Goal: Task Accomplishment & Management: Use online tool/utility

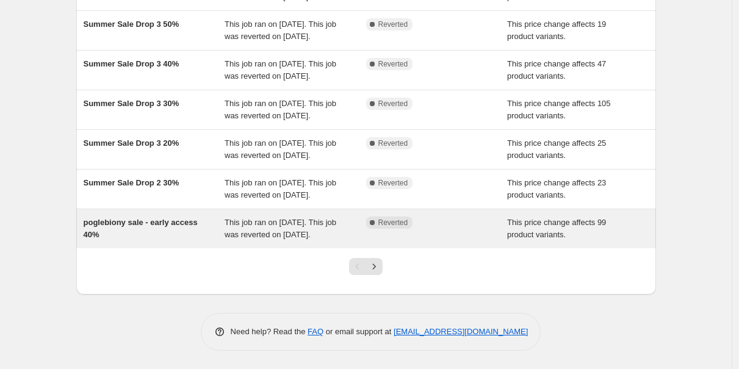
scroll to position [381, 0]
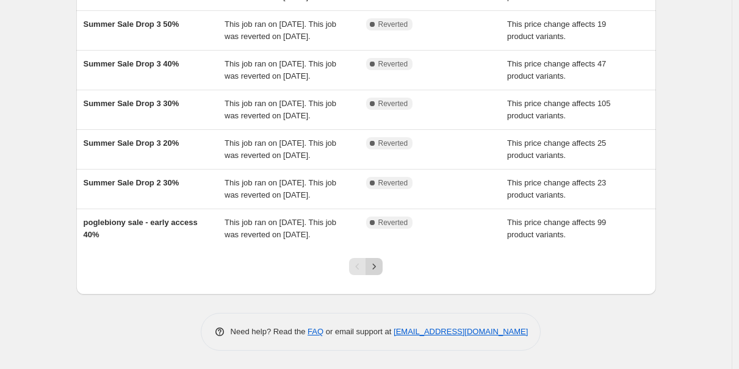
click at [380, 265] on icon "Next" at bounding box center [374, 267] width 12 height 12
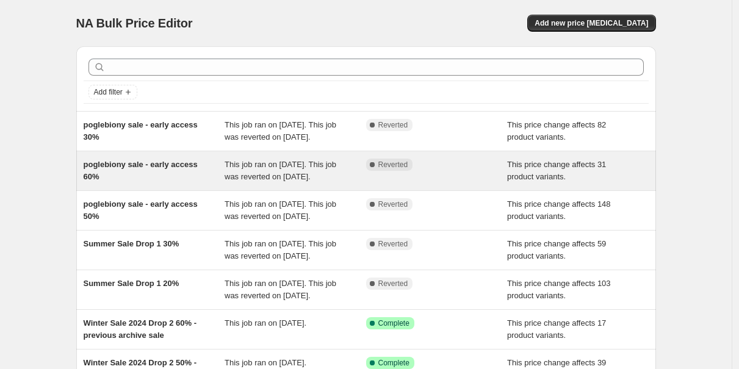
scroll to position [320, 0]
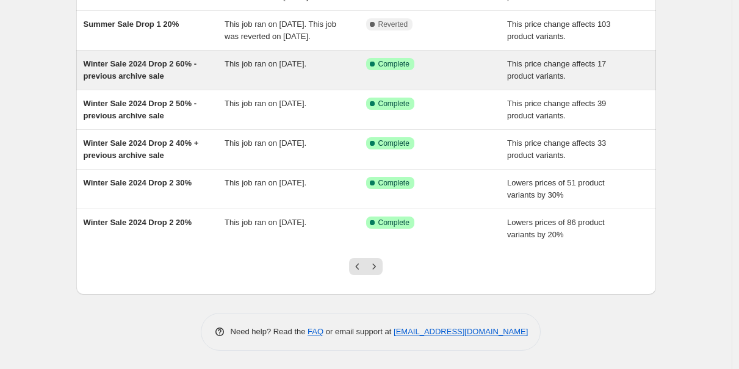
click at [148, 60] on span "Winter Sale 2024 Drop 2 60% - previous archive sale" at bounding box center [141, 69] width 114 height 21
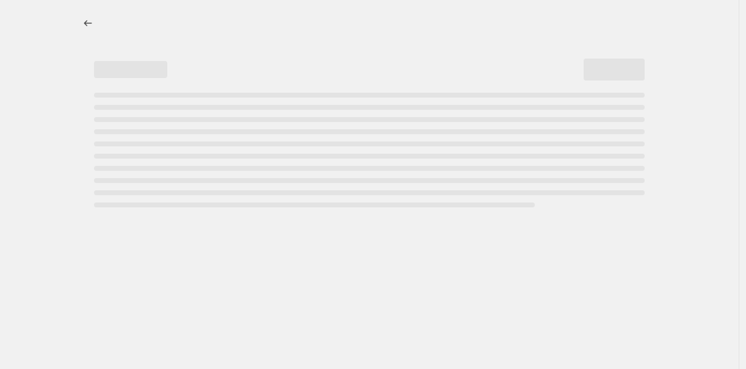
select select "pcap"
select select "no_change"
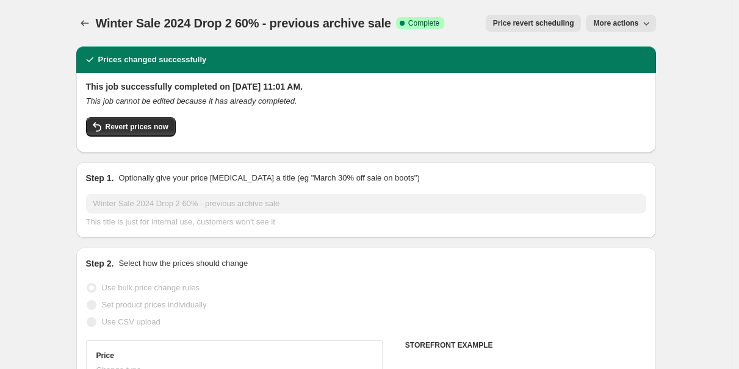
select select "tag"
click at [163, 127] on span "Revert prices now" at bounding box center [137, 127] width 63 height 10
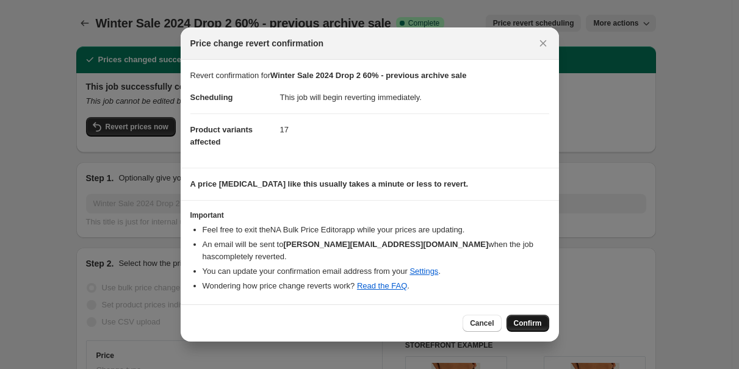
click at [533, 321] on span "Confirm" at bounding box center [528, 324] width 28 height 10
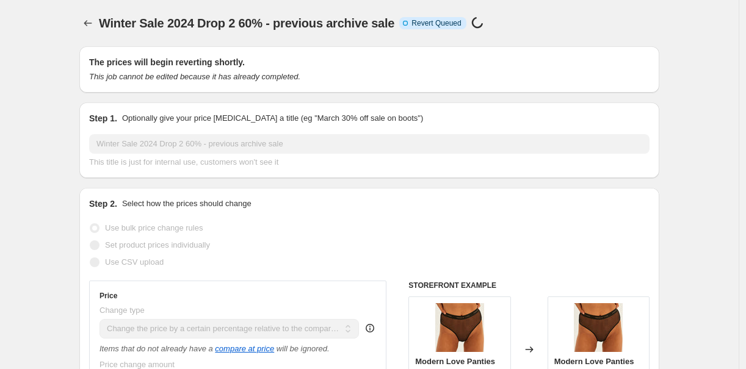
select select "pcap"
select select "no_change"
select select "tag"
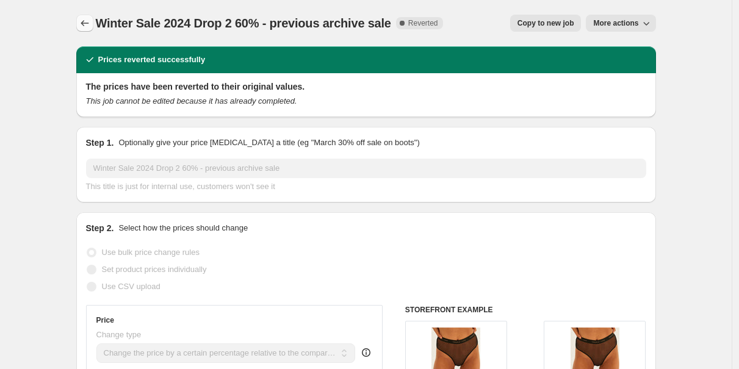
click at [82, 20] on icon "Price change jobs" at bounding box center [85, 23] width 12 height 12
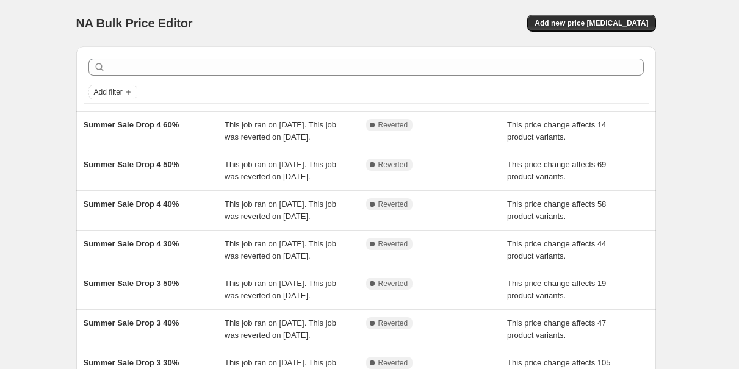
scroll to position [381, 0]
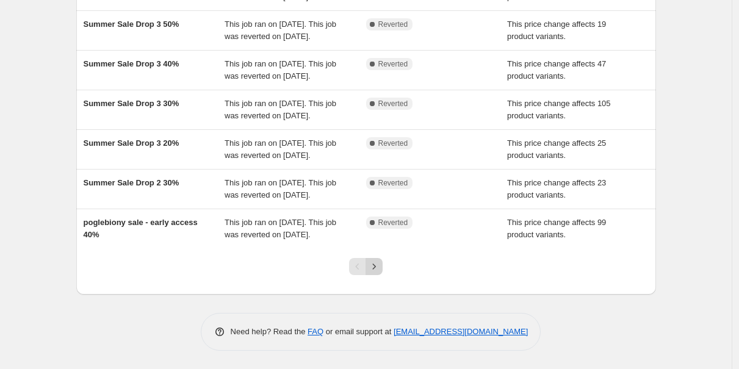
click at [377, 265] on icon "Next" at bounding box center [374, 267] width 12 height 12
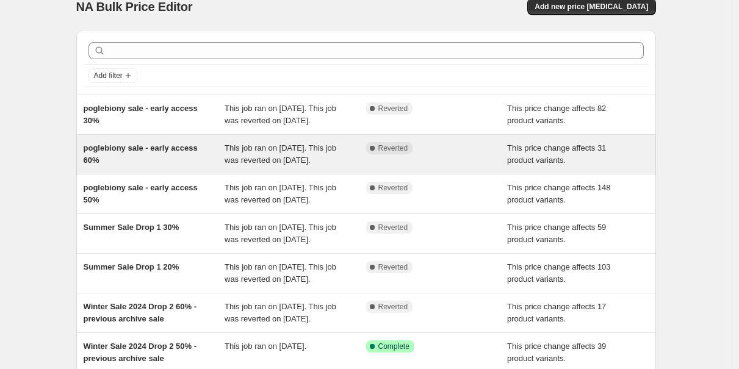
scroll to position [259, 0]
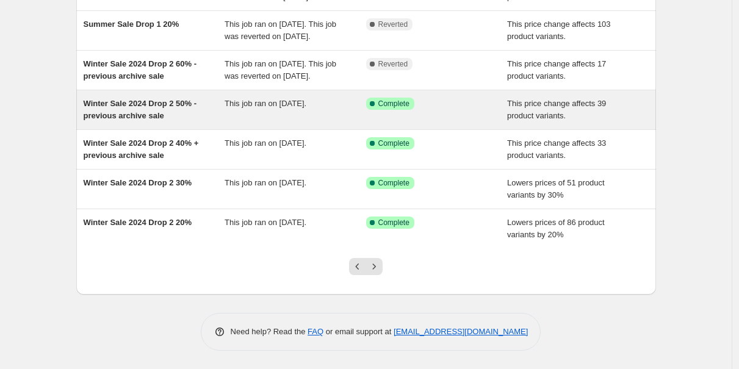
click at [148, 120] on span "Winter Sale 2024 Drop 2 50% - previous archive sale" at bounding box center [141, 109] width 114 height 21
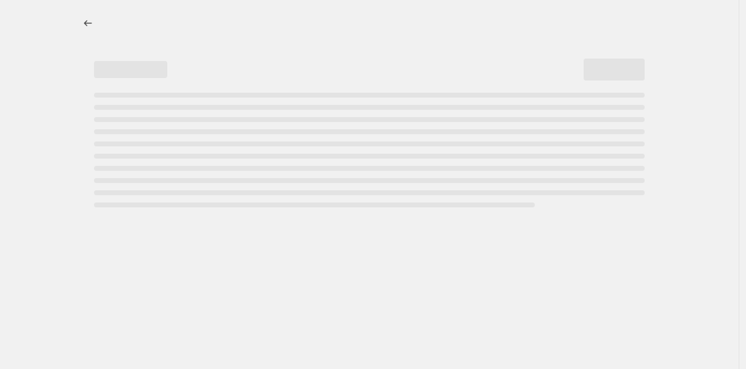
select select "pcap"
select select "no_change"
select select "tag"
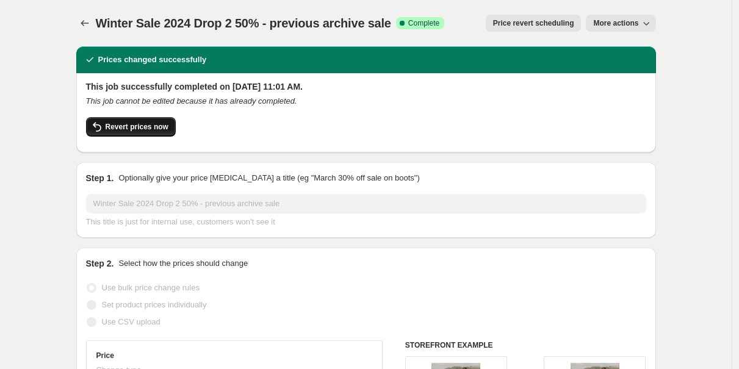
click at [131, 121] on button "Revert prices now" at bounding box center [131, 127] width 90 height 20
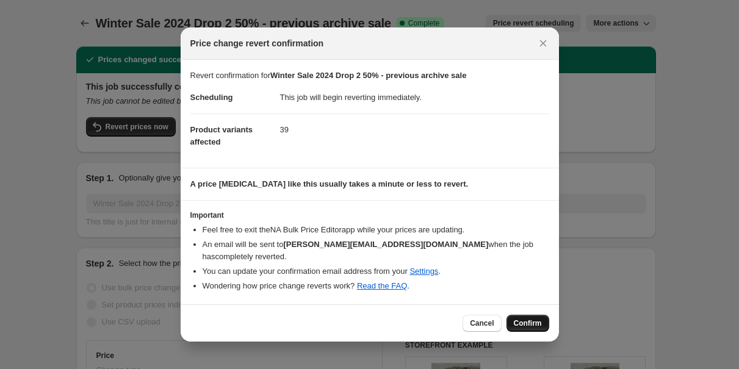
click at [537, 321] on span "Confirm" at bounding box center [528, 324] width 28 height 10
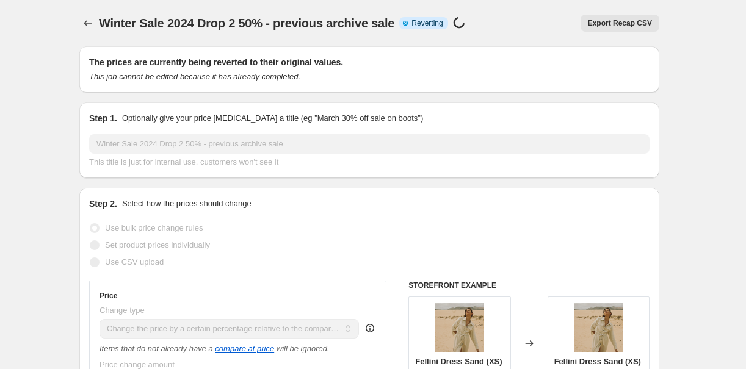
select select "pcap"
select select "no_change"
select select "tag"
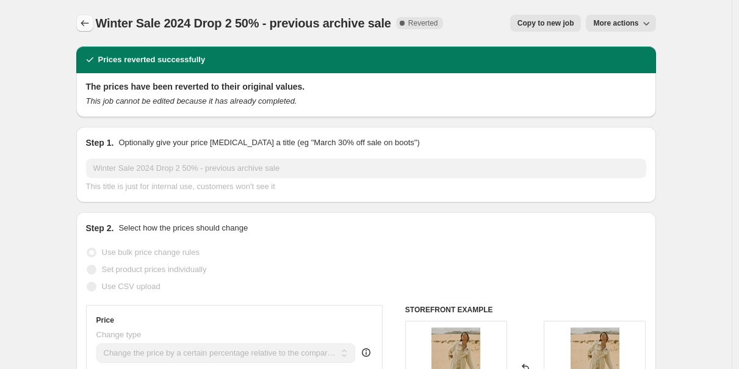
click at [91, 24] on icon "Price change jobs" at bounding box center [85, 23] width 12 height 12
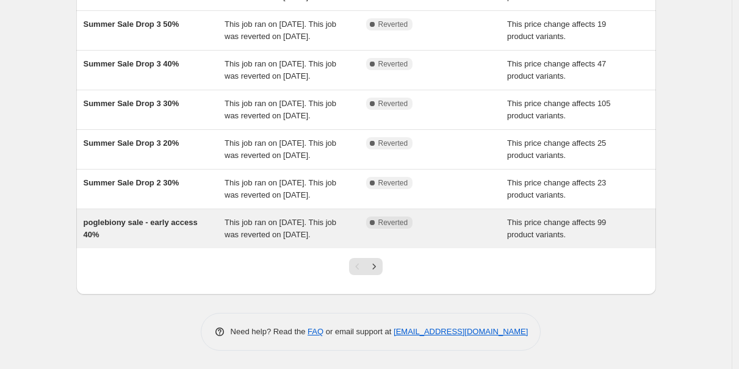
scroll to position [381, 0]
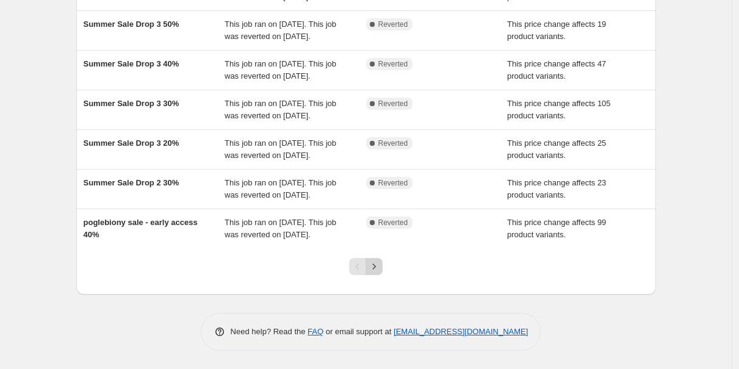
click at [374, 268] on icon "Next" at bounding box center [374, 267] width 12 height 12
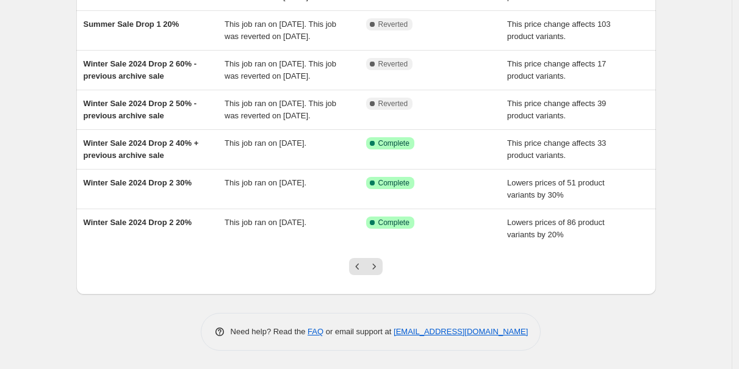
scroll to position [345, 0]
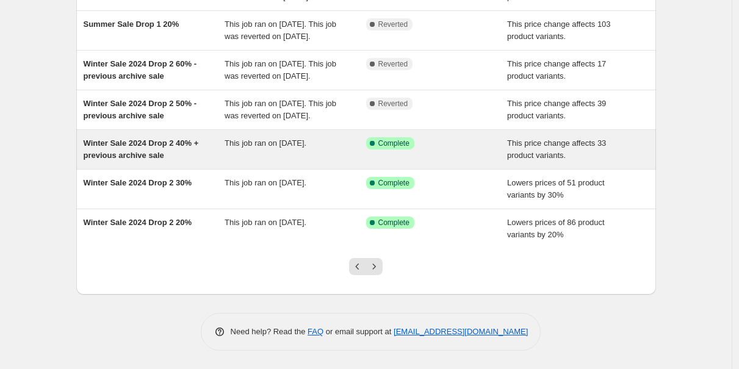
click at [180, 140] on span "Winter Sale 2024 Drop 2 40% + previous archive sale" at bounding box center [141, 149] width 115 height 21
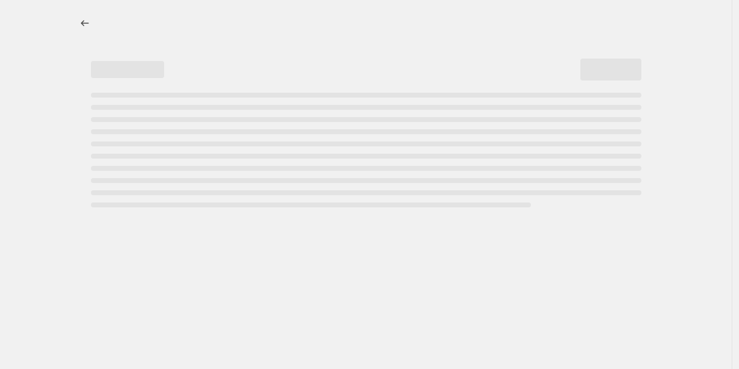
select select "pcap"
select select "no_change"
select select "tag"
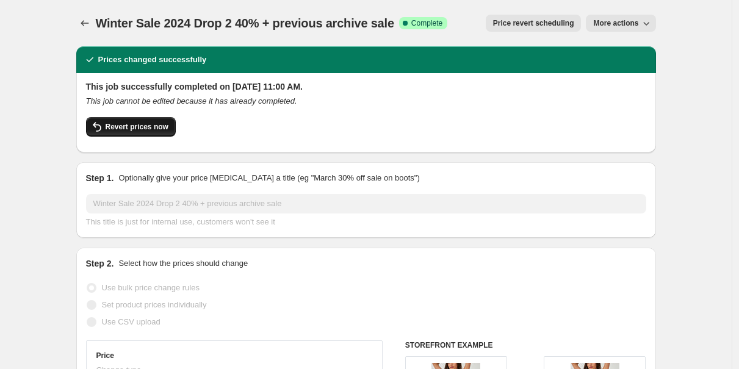
click at [140, 124] on span "Revert prices now" at bounding box center [137, 127] width 63 height 10
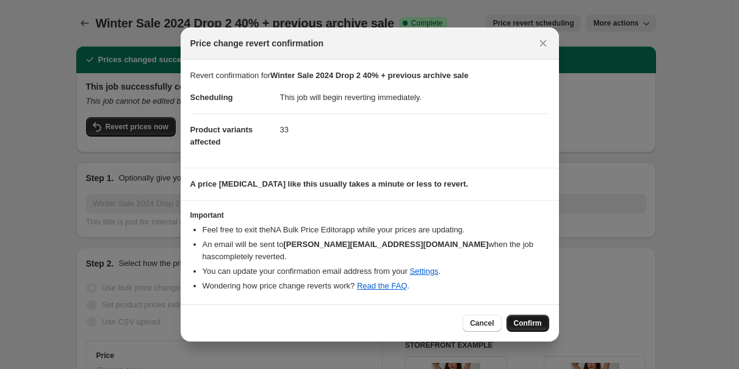
click at [522, 328] on span "Confirm" at bounding box center [528, 324] width 28 height 10
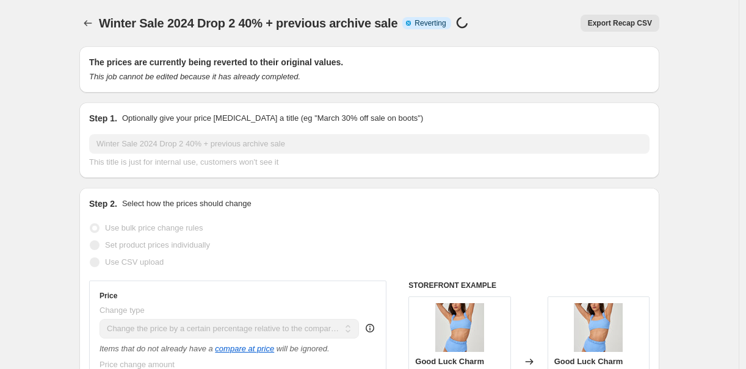
select select "pcap"
select select "no_change"
select select "tag"
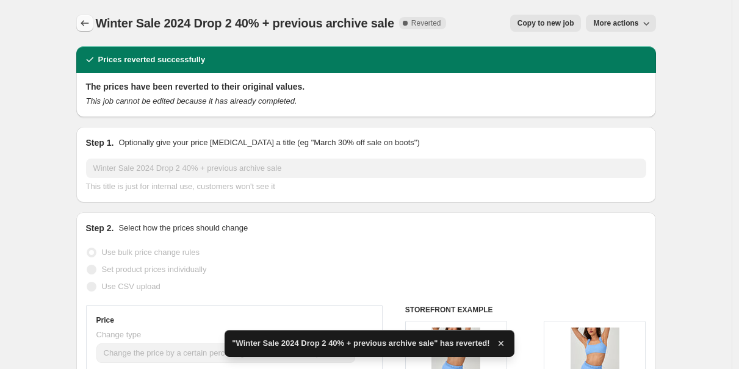
click at [93, 27] on button "Price change jobs" at bounding box center [84, 23] width 17 height 17
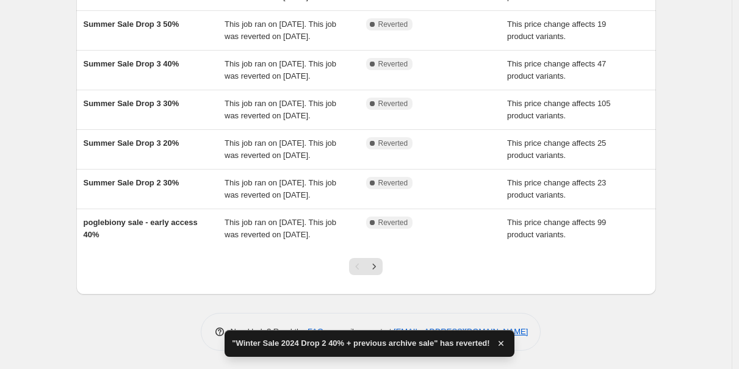
scroll to position [381, 0]
click at [374, 267] on icon "Next" at bounding box center [374, 267] width 12 height 12
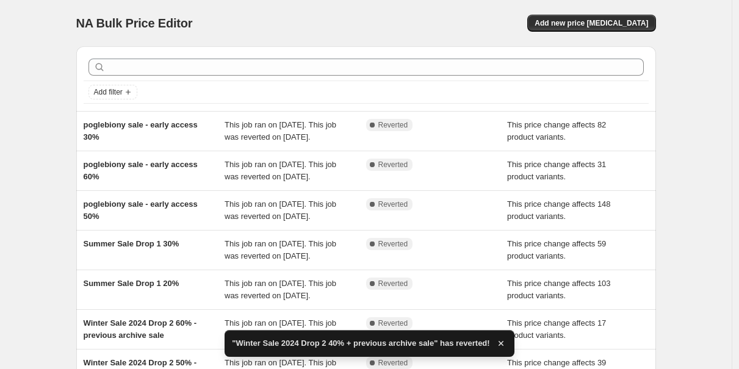
scroll to position [357, 0]
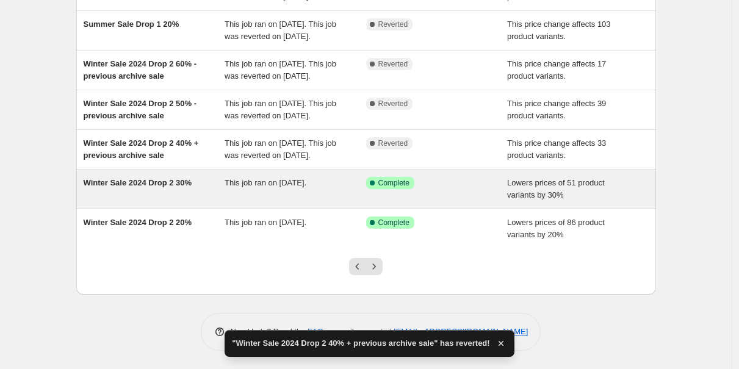
click at [146, 187] on span "Winter Sale 2024 Drop 2 30%" at bounding box center [138, 182] width 109 height 9
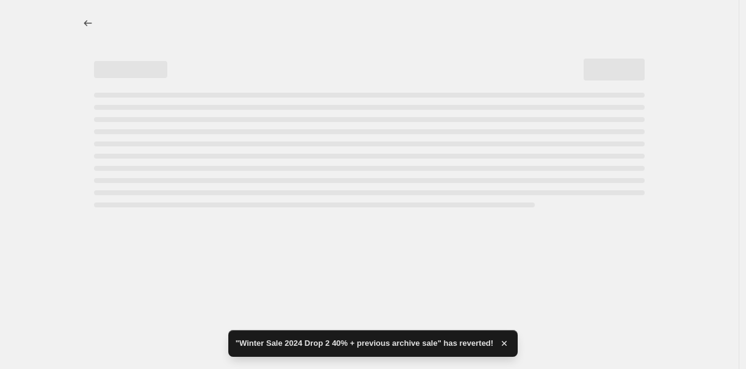
select select "percentage"
select select "tag"
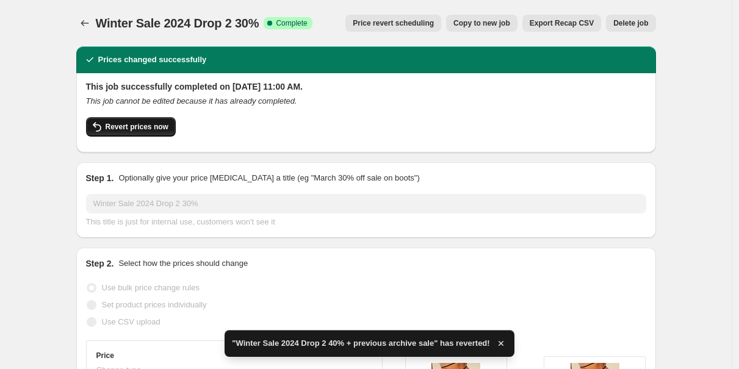
click at [126, 124] on span "Revert prices now" at bounding box center [137, 127] width 63 height 10
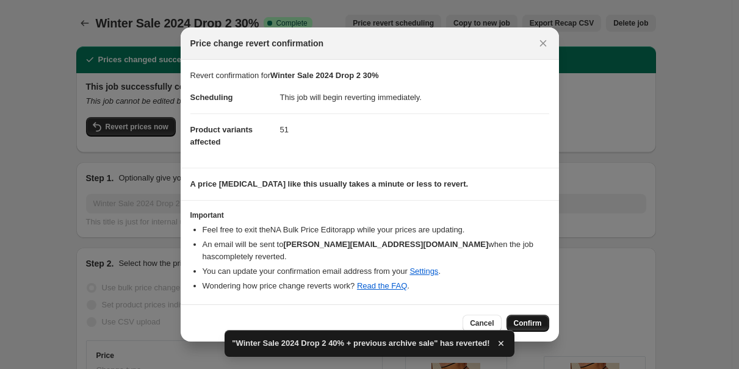
click at [542, 327] on button "Confirm" at bounding box center [528, 323] width 43 height 17
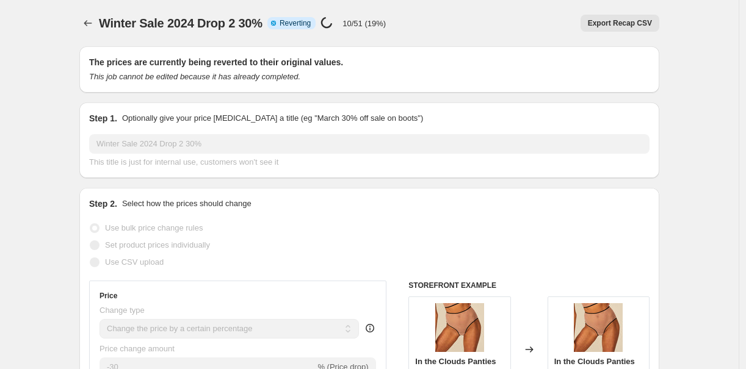
select select "percentage"
select select "tag"
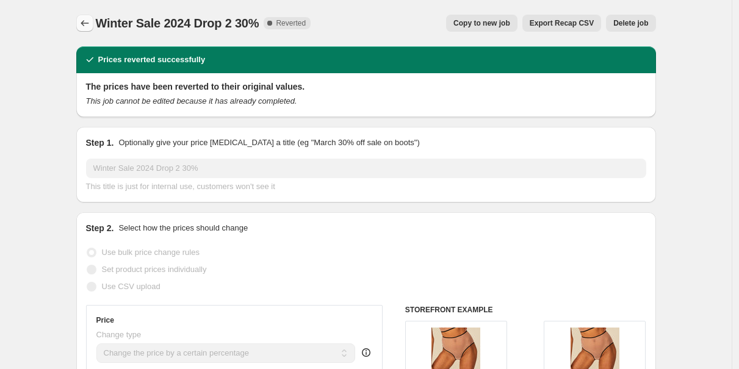
click at [87, 22] on icon "Price change jobs" at bounding box center [85, 23] width 12 height 12
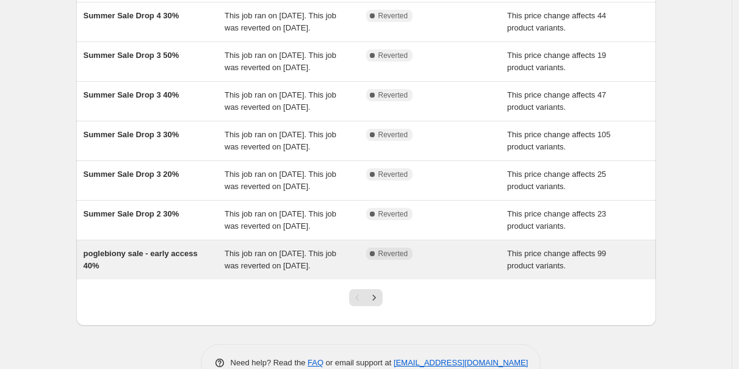
scroll to position [381, 0]
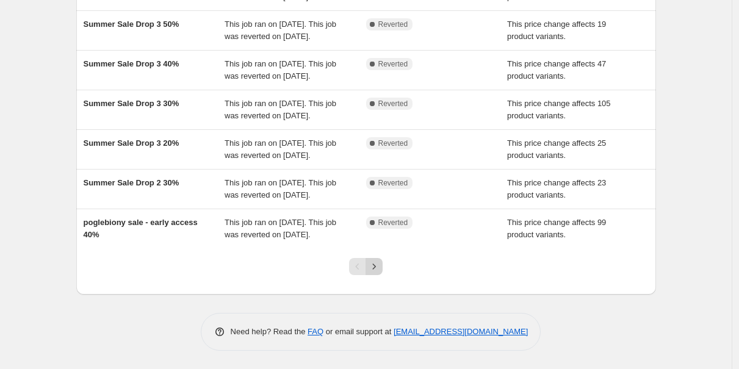
click at [375, 265] on icon "Next" at bounding box center [374, 267] width 12 height 12
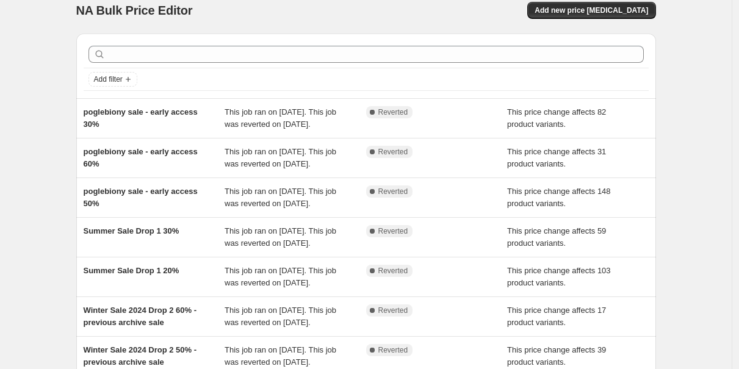
scroll to position [369, 0]
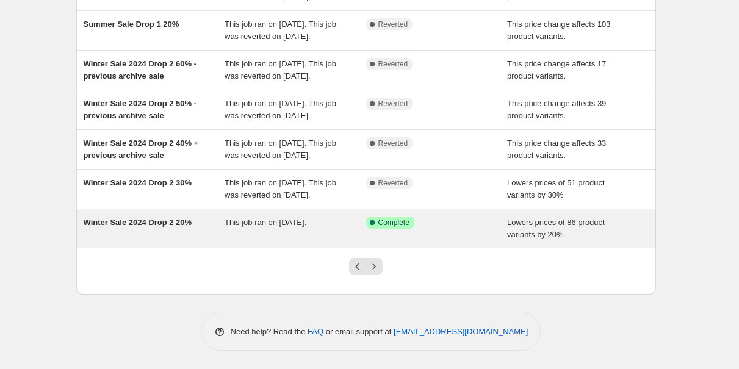
click at [171, 219] on span "Winter Sale 2024 Drop 2 20%" at bounding box center [138, 222] width 109 height 9
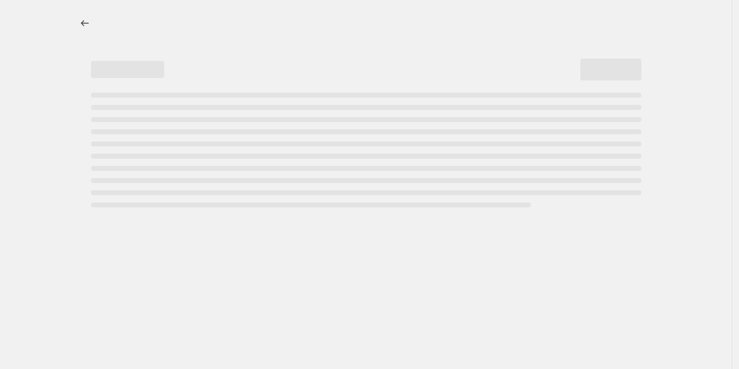
select select "percentage"
select select "tag"
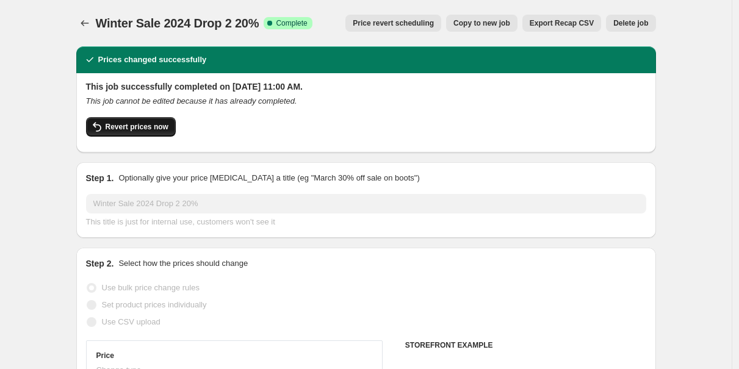
click at [143, 132] on button "Revert prices now" at bounding box center [131, 127] width 90 height 20
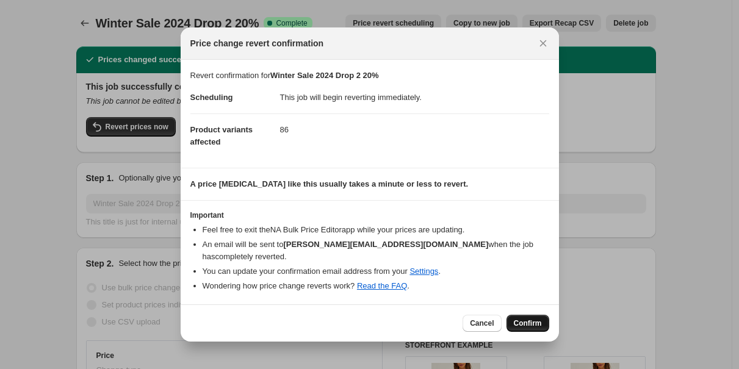
click at [532, 320] on span "Confirm" at bounding box center [528, 324] width 28 height 10
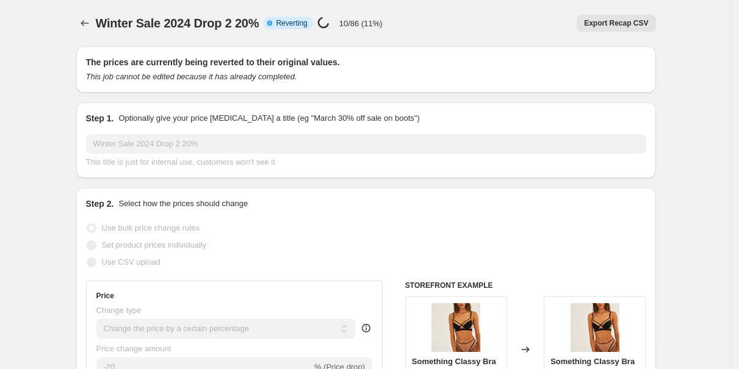
select select "percentage"
select select "tag"
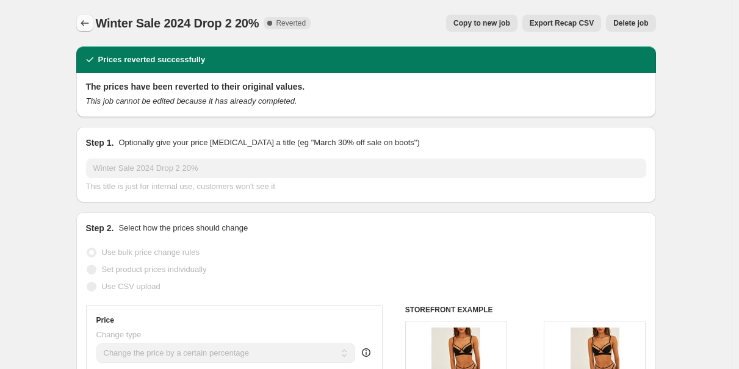
click at [90, 28] on icon "Price change jobs" at bounding box center [85, 23] width 12 height 12
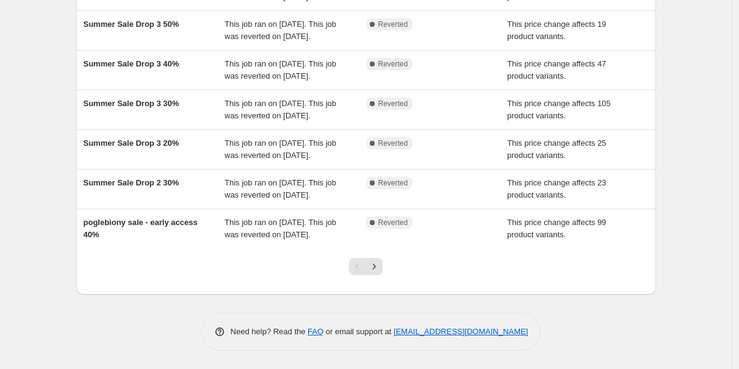
scroll to position [381, 0]
click at [378, 271] on icon "Next" at bounding box center [374, 267] width 12 height 12
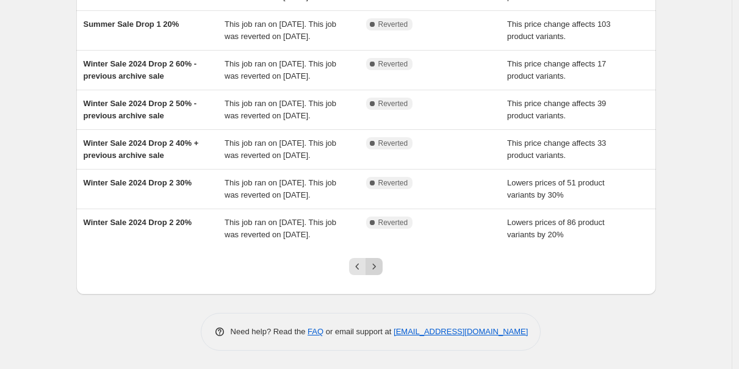
click at [378, 269] on icon "Next" at bounding box center [374, 267] width 12 height 12
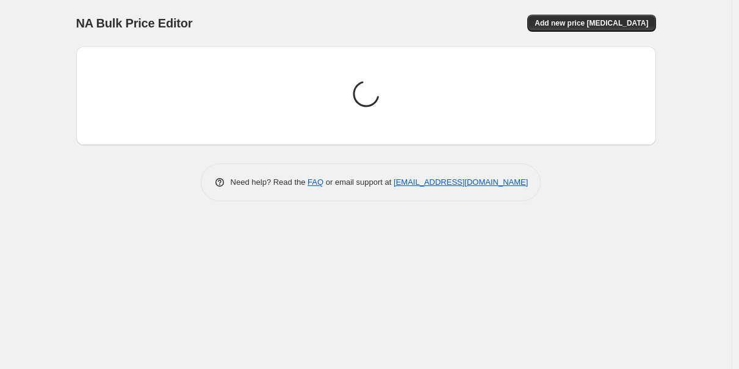
scroll to position [0, 0]
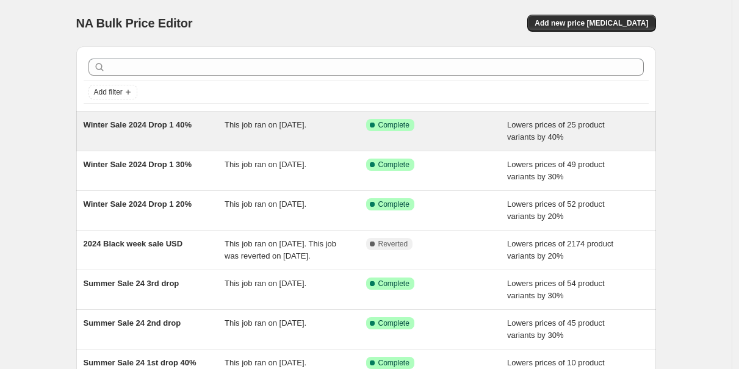
click at [120, 125] on span "Winter Sale 2024 Drop 1 40%" at bounding box center [138, 124] width 109 height 9
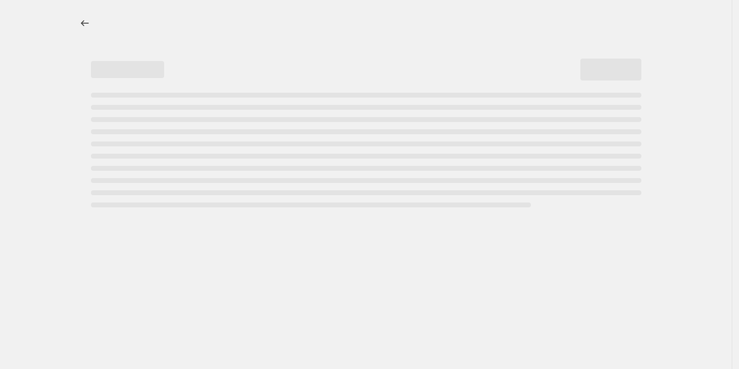
select select "percentage"
select select "tag"
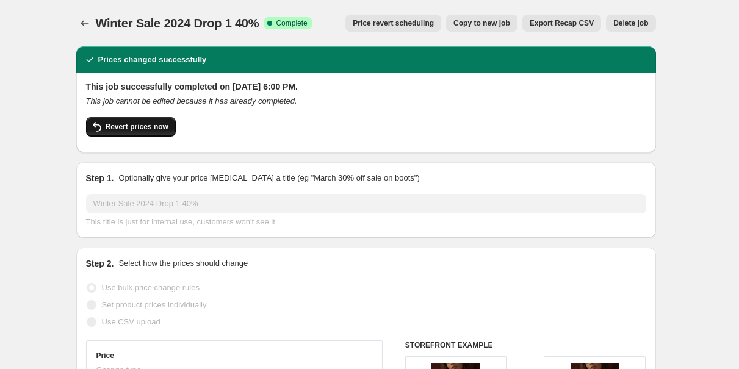
click at [137, 127] on span "Revert prices now" at bounding box center [137, 127] width 63 height 10
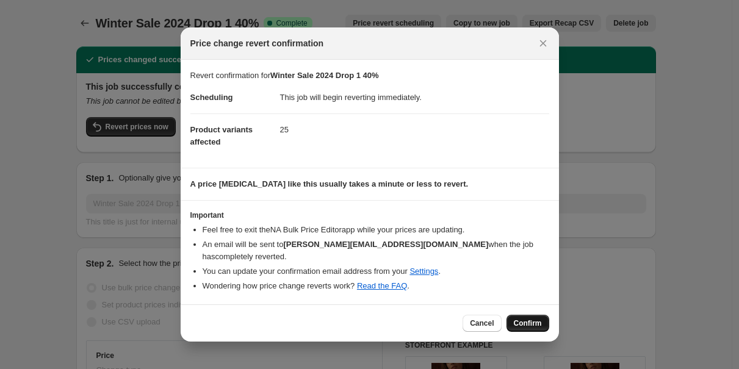
click at [527, 324] on span "Confirm" at bounding box center [528, 324] width 28 height 10
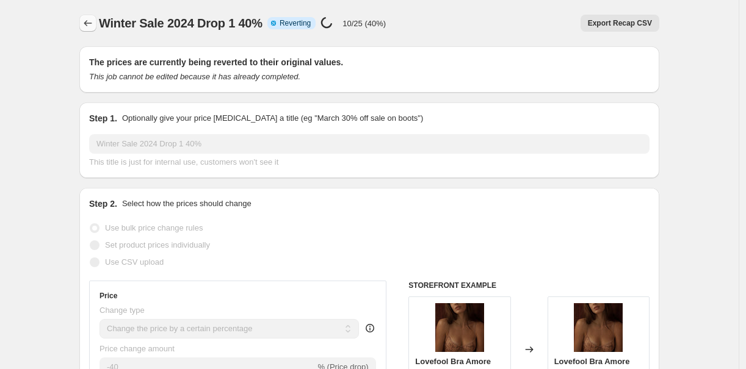
select select "percentage"
select select "tag"
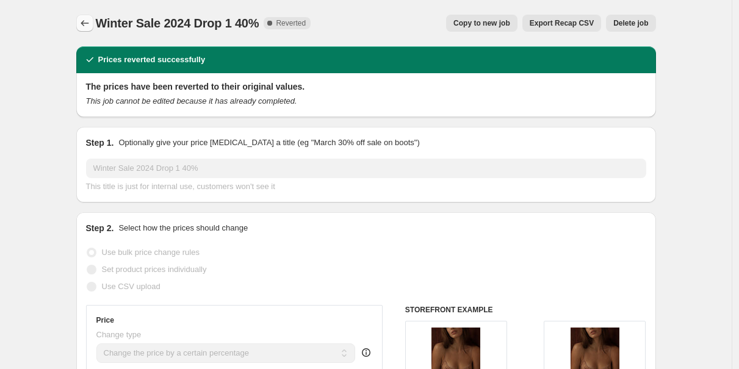
click at [81, 26] on button "Price change jobs" at bounding box center [84, 23] width 17 height 17
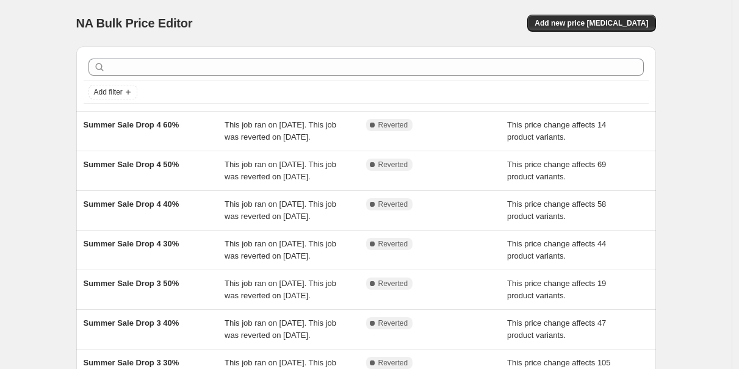
click at [126, 104] on div "Add filter" at bounding box center [366, 78] width 580 height 65
click at [131, 94] on icon "Add filter" at bounding box center [128, 92] width 10 height 10
click at [128, 110] on span "Job status" at bounding box center [116, 116] width 36 height 12
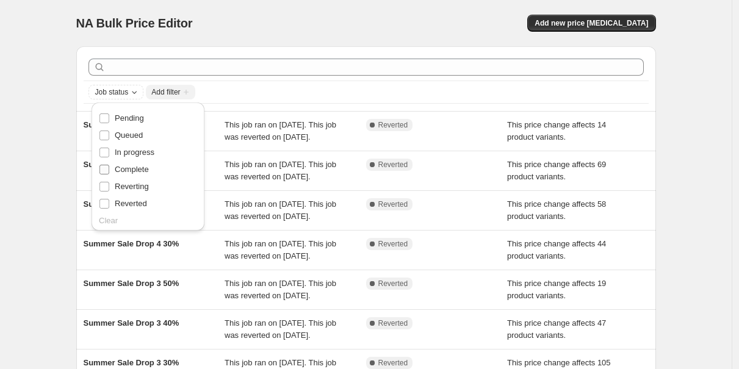
click at [127, 175] on span "Complete" at bounding box center [132, 170] width 34 height 12
click at [109, 175] on input "Complete" at bounding box center [104, 170] width 10 height 10
checkbox input "true"
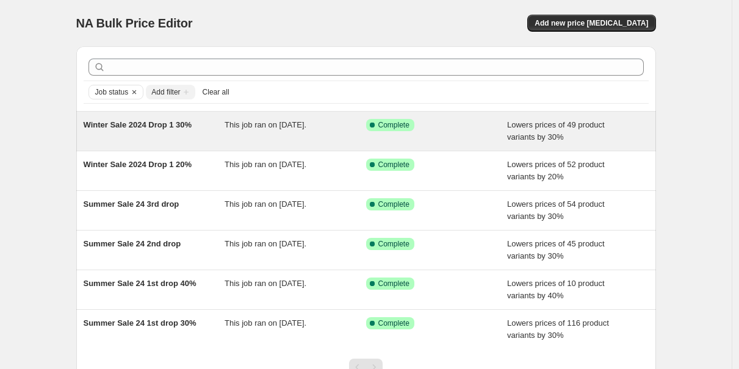
click at [128, 127] on span "Winter Sale 2024 Drop 1 30%" at bounding box center [138, 124] width 109 height 9
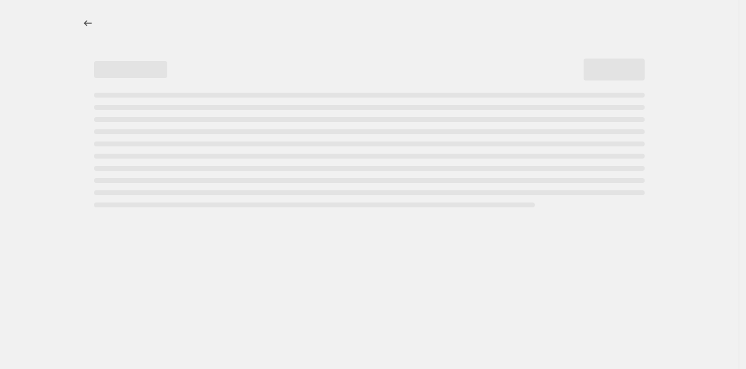
select select "percentage"
select select "tag"
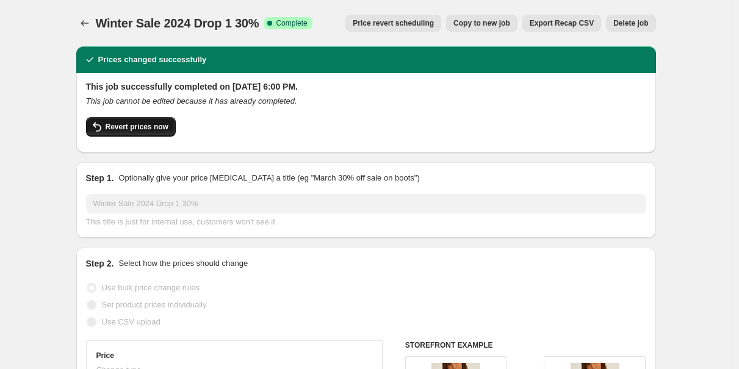
click at [147, 118] on button "Revert prices now" at bounding box center [131, 127] width 90 height 20
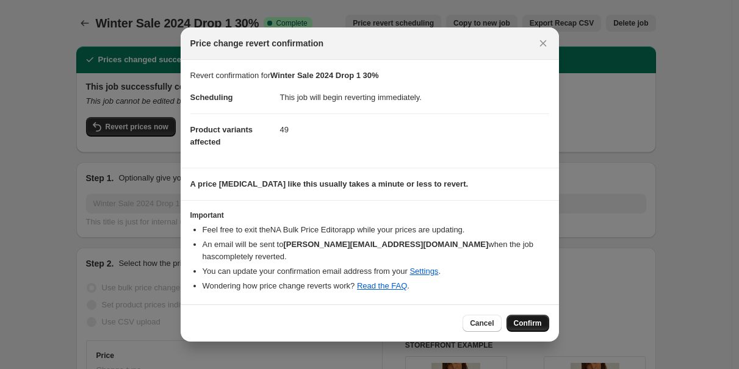
click at [538, 317] on button "Confirm" at bounding box center [528, 323] width 43 height 17
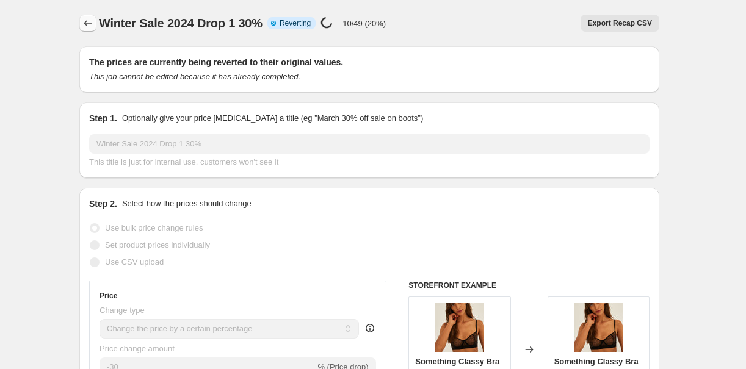
select select "percentage"
select select "tag"
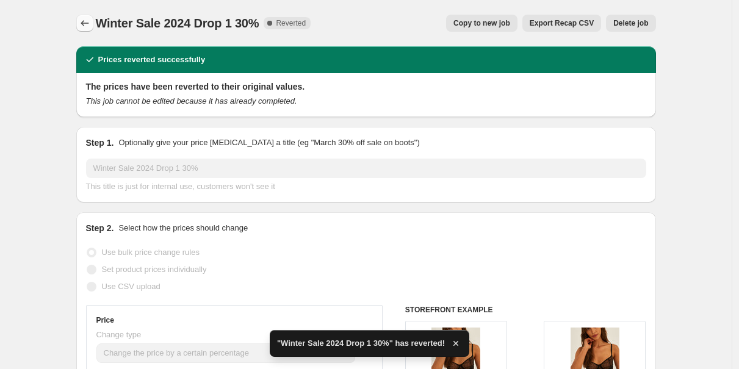
click at [91, 24] on icon "Price change jobs" at bounding box center [85, 23] width 12 height 12
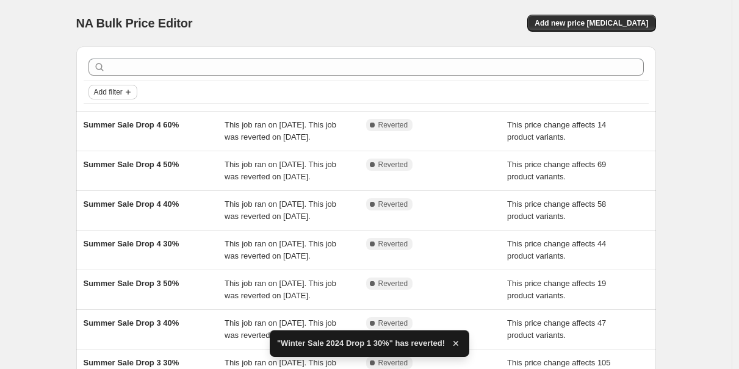
click at [106, 99] on button "Add filter" at bounding box center [112, 92] width 49 height 15
click at [115, 109] on button "Job status" at bounding box center [116, 116] width 43 height 20
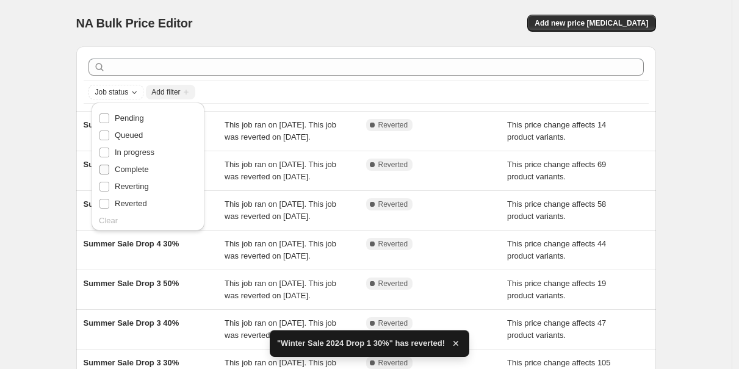
click at [125, 170] on span "Complete" at bounding box center [132, 169] width 34 height 9
click at [109, 170] on input "Complete" at bounding box center [104, 170] width 10 height 10
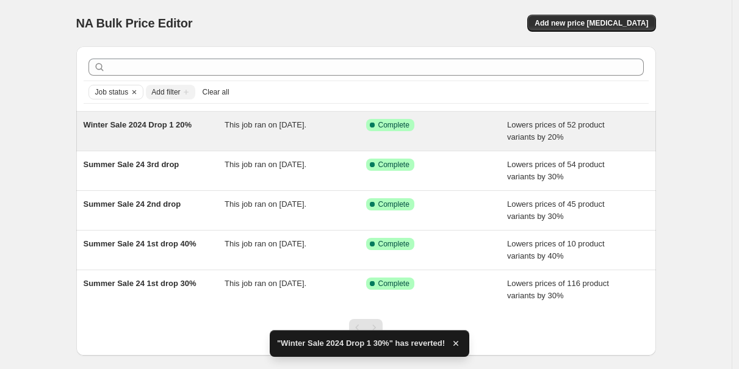
click at [110, 123] on span "Winter Sale 2024 Drop 1 20%" at bounding box center [138, 124] width 109 height 9
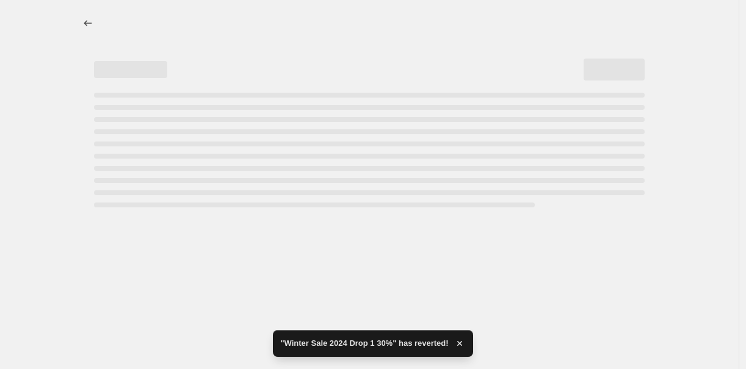
select select "percentage"
select select "tag"
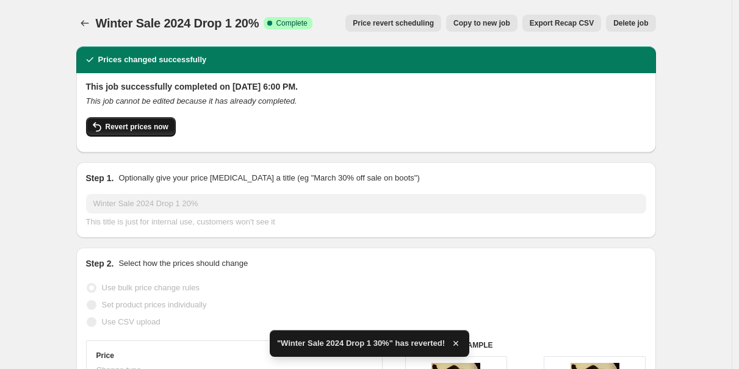
click at [148, 128] on span "Revert prices now" at bounding box center [137, 127] width 63 height 10
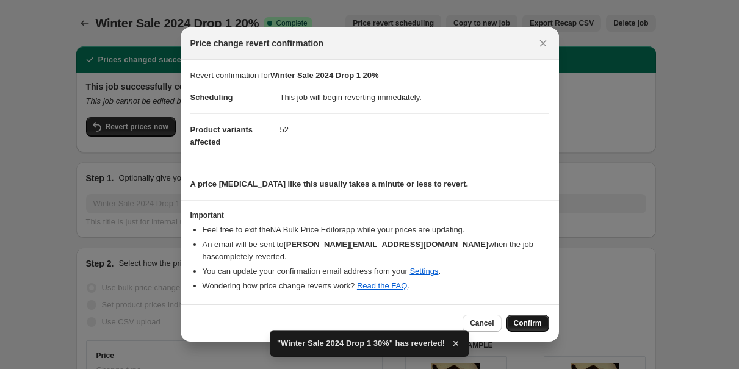
click at [515, 322] on span "Confirm" at bounding box center [528, 324] width 28 height 10
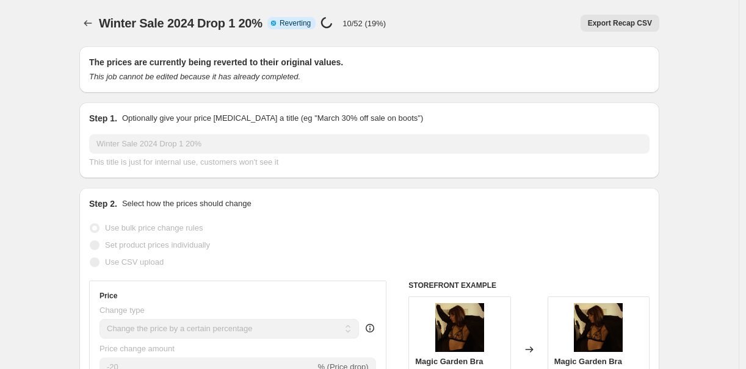
select select "percentage"
select select "tag"
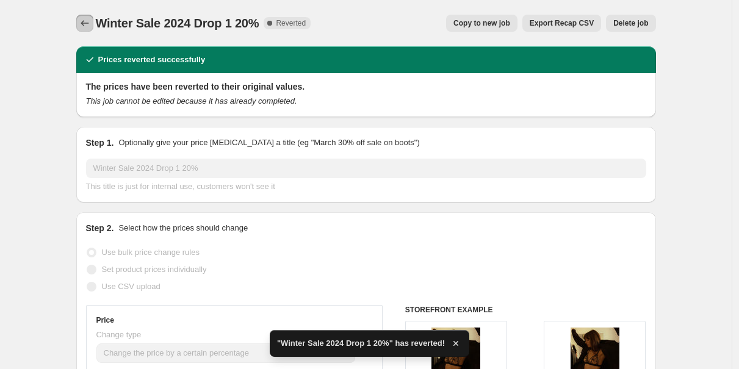
click at [86, 29] on button "Price change jobs" at bounding box center [84, 23] width 17 height 17
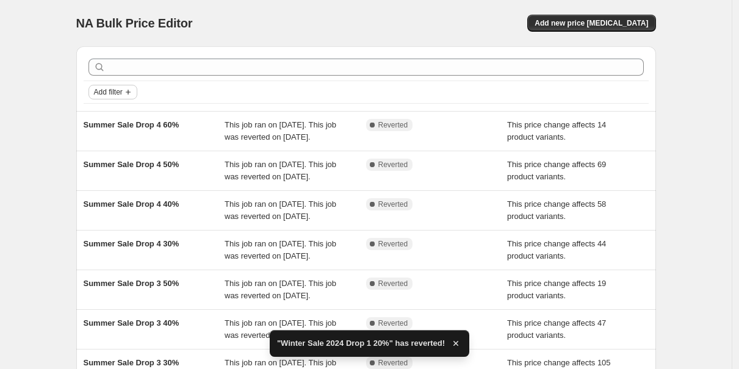
click at [123, 87] on span "Add filter" at bounding box center [108, 92] width 29 height 10
click at [123, 110] on span "Job status" at bounding box center [116, 116] width 36 height 12
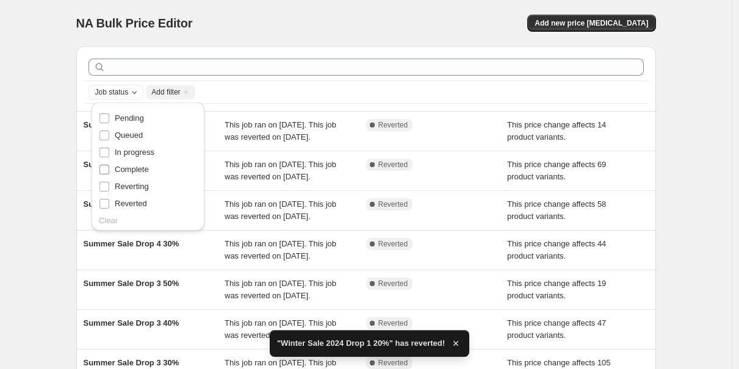
click at [135, 167] on span "Complete" at bounding box center [132, 169] width 34 height 9
click at [109, 167] on input "Complete" at bounding box center [104, 170] width 10 height 10
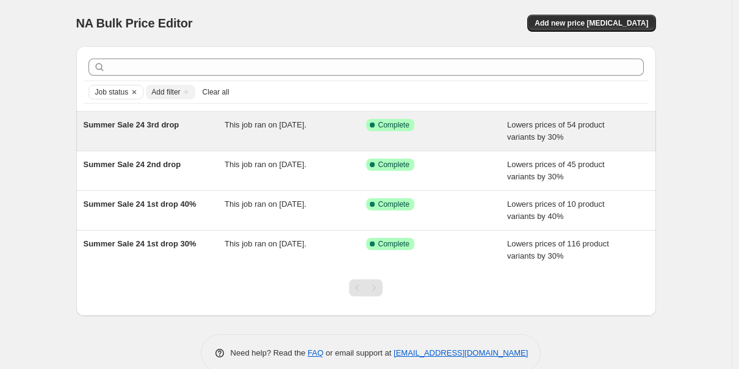
click at [130, 128] on span "Summer Sale 24 3rd drop" at bounding box center [132, 124] width 96 height 9
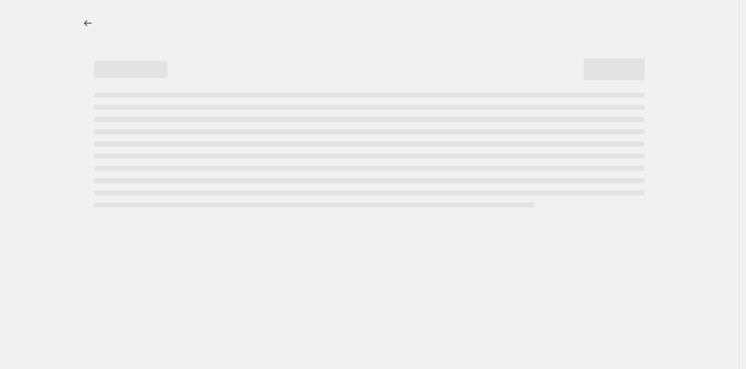
select select "percentage"
select select "tag"
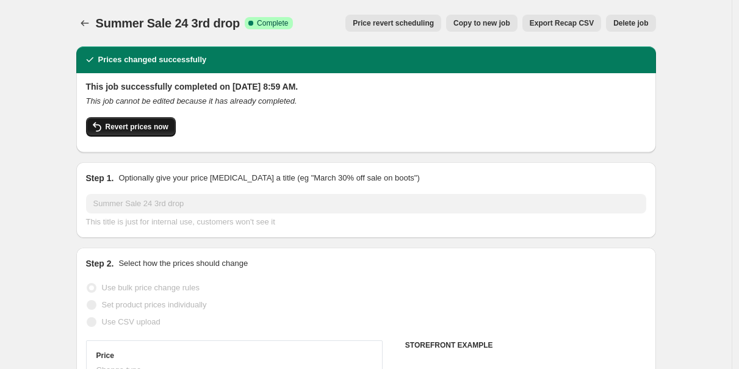
click at [128, 129] on span "Revert prices now" at bounding box center [137, 127] width 63 height 10
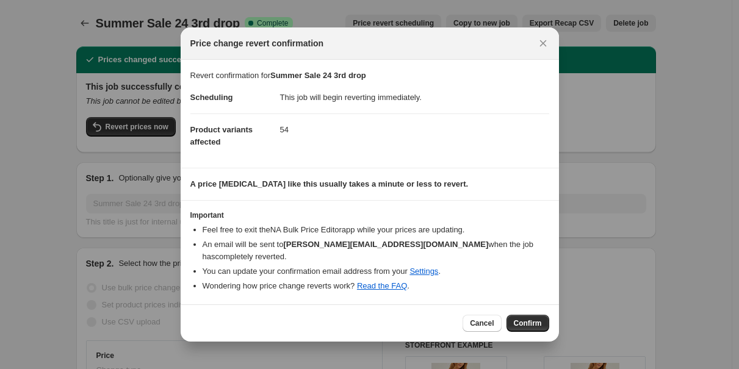
click at [529, 336] on div "Cancel Confirm" at bounding box center [370, 323] width 378 height 37
click at [524, 323] on span "Confirm" at bounding box center [528, 324] width 28 height 10
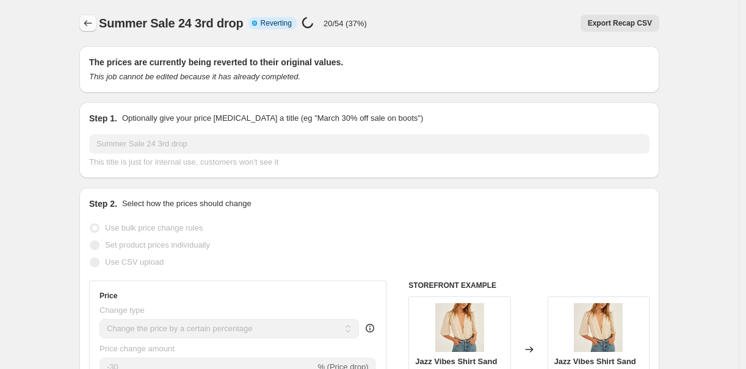
select select "percentage"
select select "tag"
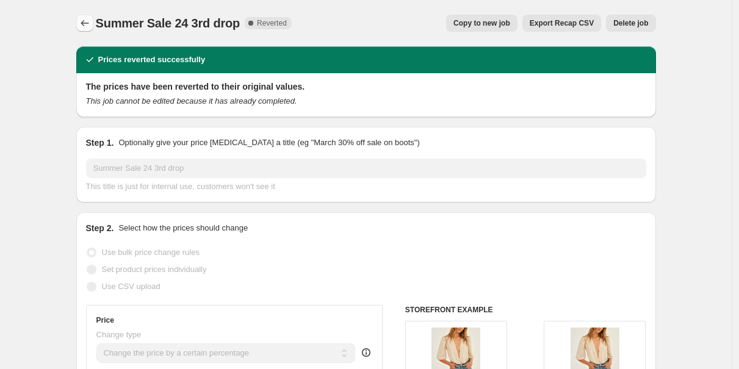
click at [84, 31] on button "Price change jobs" at bounding box center [84, 23] width 17 height 17
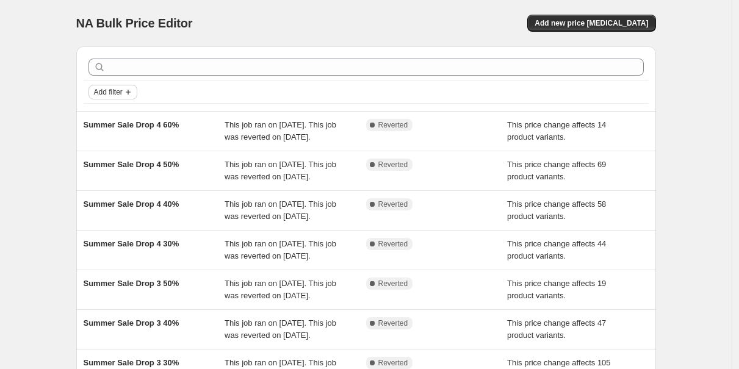
click at [107, 96] on span "Add filter" at bounding box center [108, 92] width 29 height 10
click at [106, 116] on span "Job status" at bounding box center [116, 116] width 36 height 9
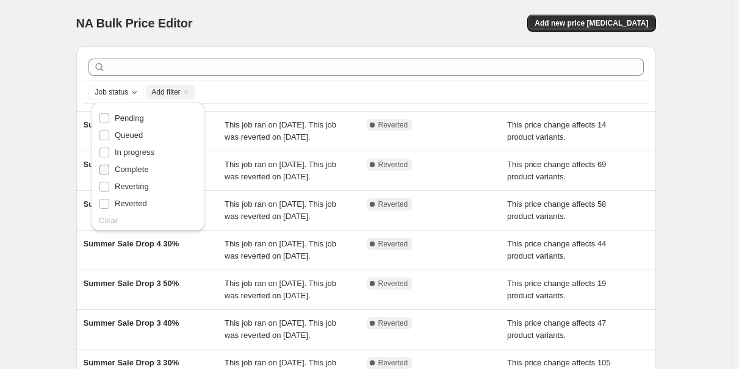
click at [117, 168] on span "Complete" at bounding box center [132, 169] width 34 height 9
click at [109, 168] on input "Complete" at bounding box center [104, 170] width 10 height 10
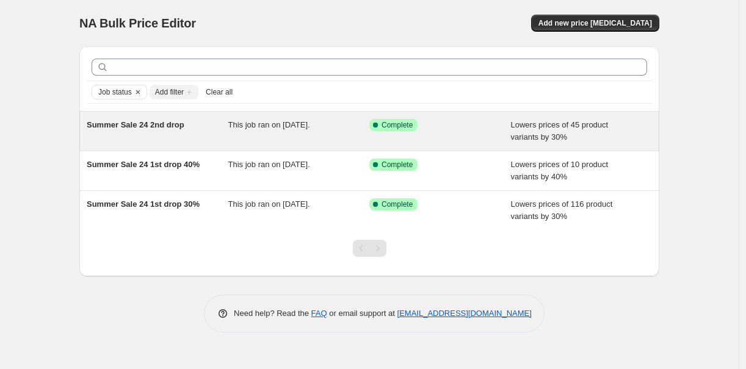
click at [108, 124] on span "Summer Sale 24 2nd drop" at bounding box center [136, 124] width 98 height 9
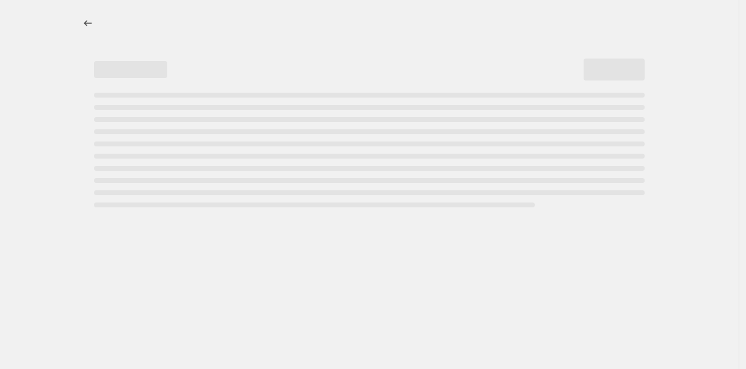
select select "percentage"
select select "tag"
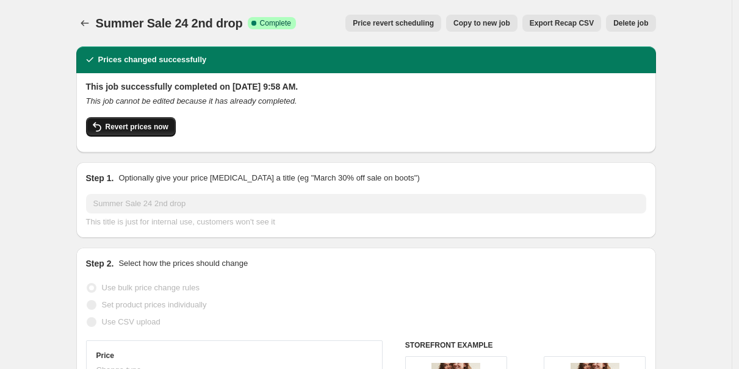
click at [145, 135] on button "Revert prices now" at bounding box center [131, 127] width 90 height 20
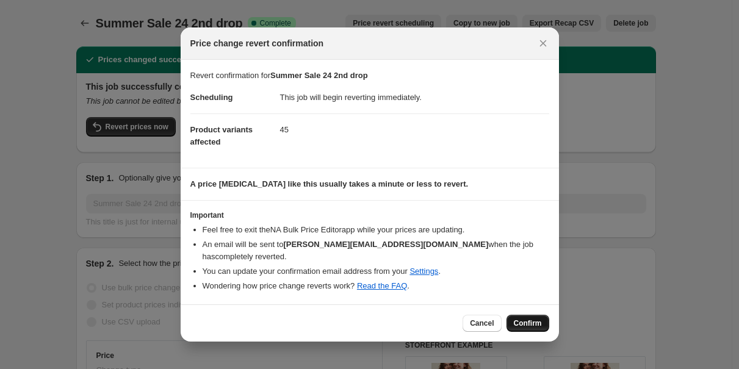
click at [532, 330] on button "Confirm" at bounding box center [528, 323] width 43 height 17
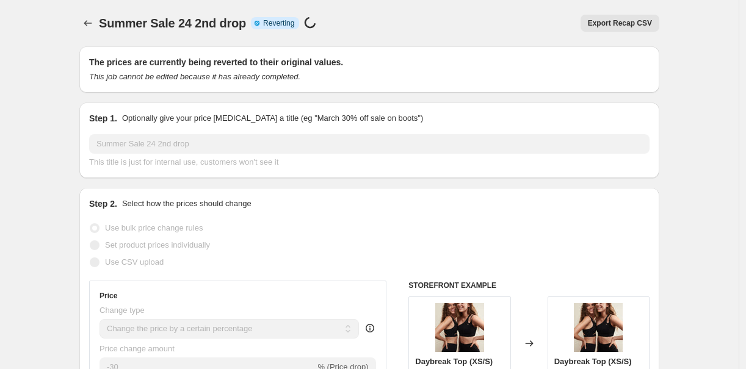
select select "percentage"
select select "tag"
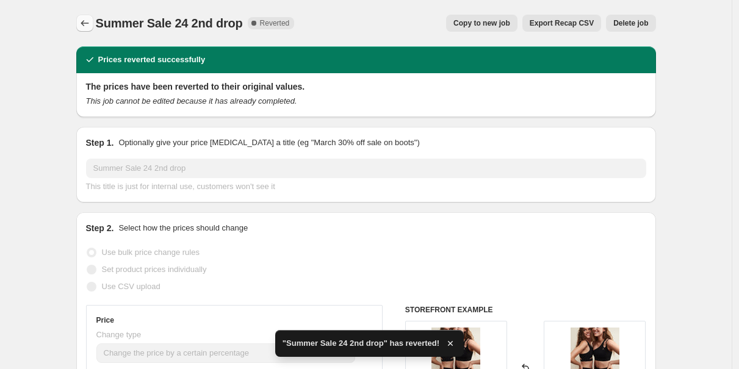
click at [91, 26] on icon "Price change jobs" at bounding box center [85, 23] width 12 height 12
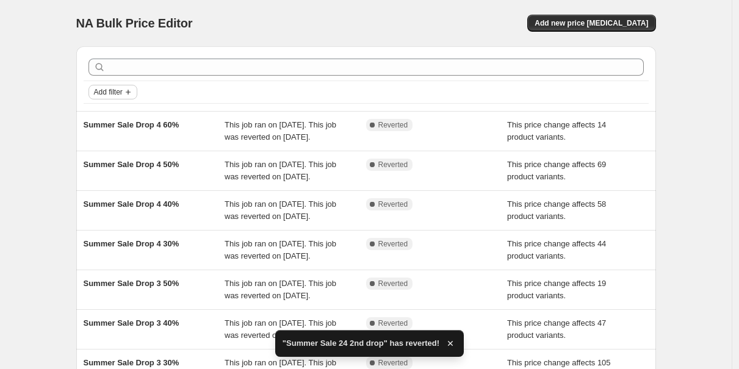
click at [98, 98] on button "Add filter" at bounding box center [112, 92] width 49 height 15
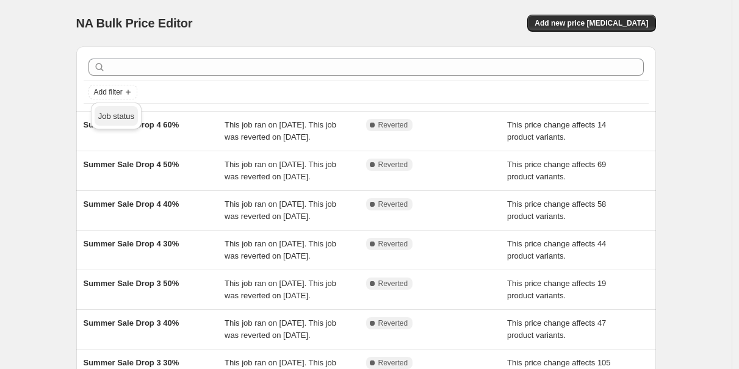
click at [132, 120] on span "Job status" at bounding box center [116, 116] width 36 height 9
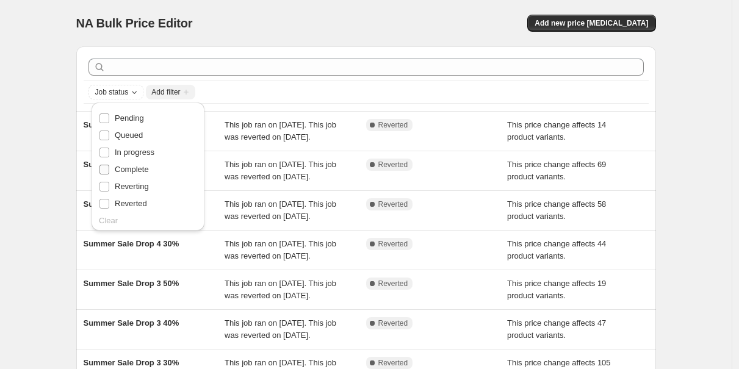
click at [140, 171] on span "Complete" at bounding box center [132, 169] width 34 height 9
click at [109, 171] on input "Complete" at bounding box center [104, 170] width 10 height 10
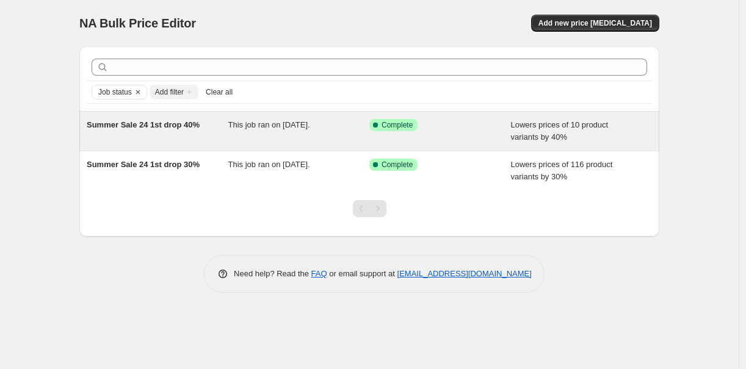
click at [151, 127] on span "Summer Sale 24 1st drop 40%" at bounding box center [143, 124] width 113 height 9
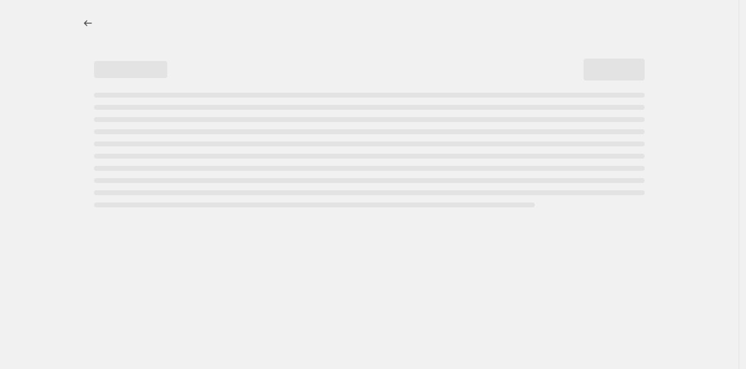
select select "percentage"
select select "tag"
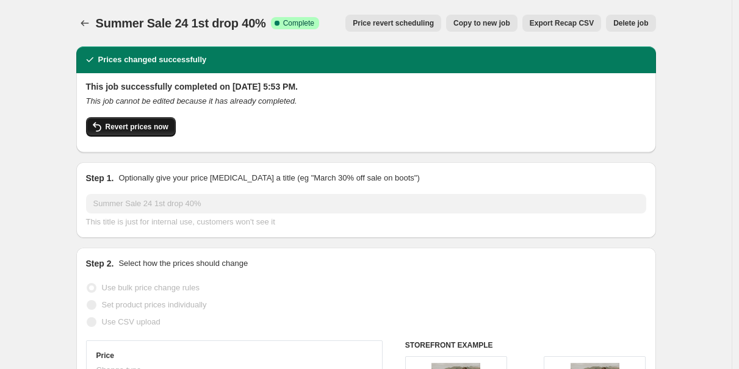
click at [149, 129] on span "Revert prices now" at bounding box center [137, 127] width 63 height 10
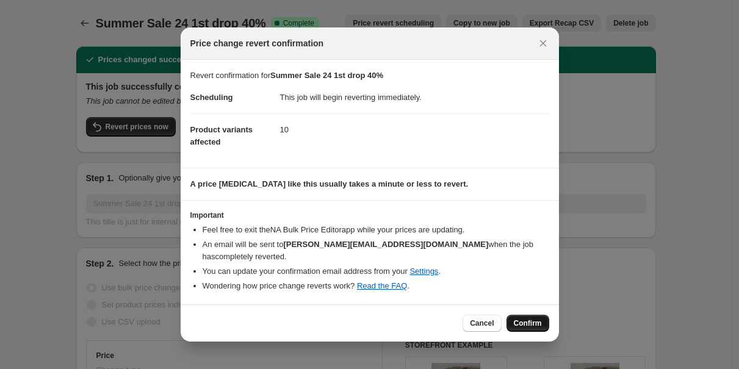
click at [532, 318] on button "Confirm" at bounding box center [528, 323] width 43 height 17
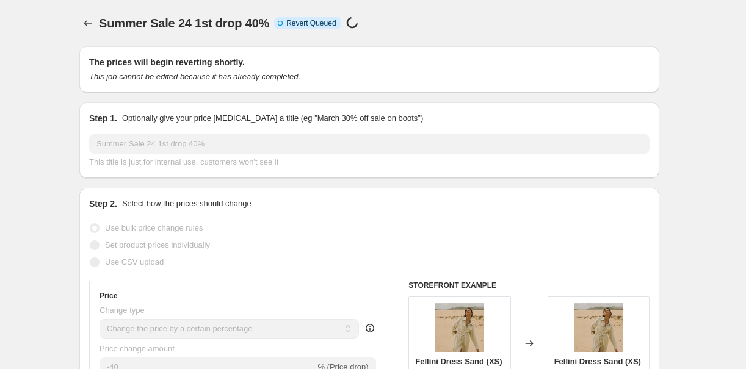
select select "percentage"
select select "tag"
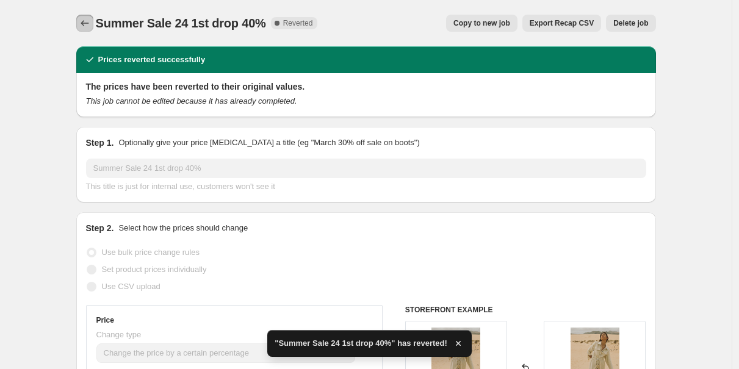
click at [85, 19] on icon "Price change jobs" at bounding box center [85, 23] width 12 height 12
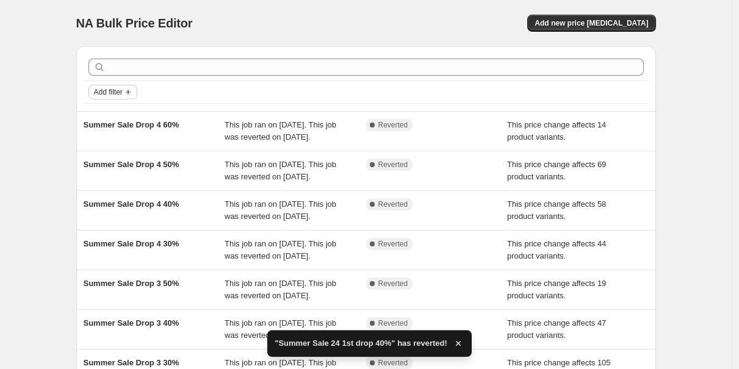
click at [131, 94] on icon "Add filter" at bounding box center [128, 92] width 10 height 10
click at [117, 117] on span "Job status" at bounding box center [116, 116] width 36 height 9
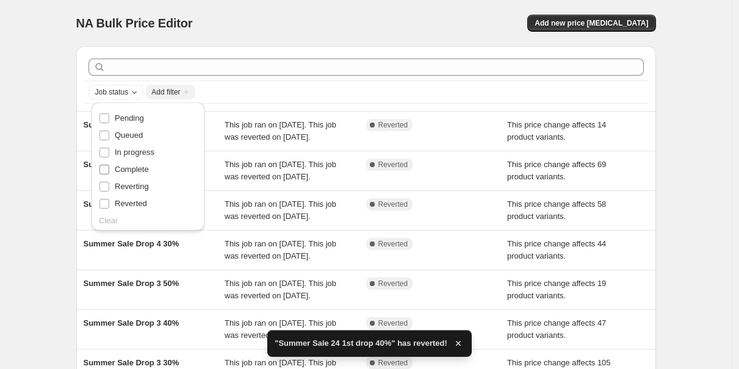
click at [128, 171] on span "Complete" at bounding box center [132, 169] width 34 height 9
click at [109, 171] on input "Complete" at bounding box center [104, 170] width 10 height 10
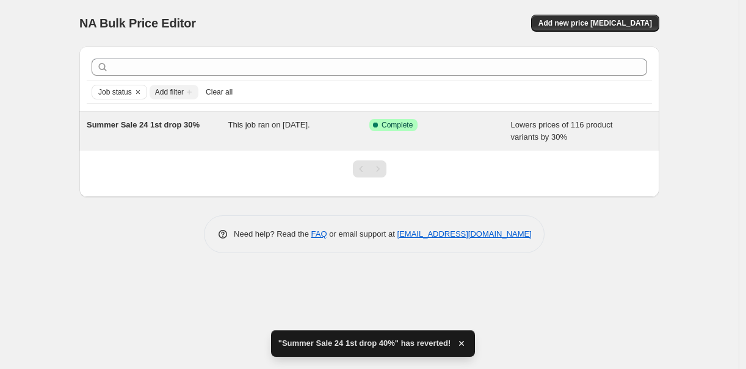
click at [155, 123] on span "Summer Sale 24 1st drop 30%" at bounding box center [143, 124] width 113 height 9
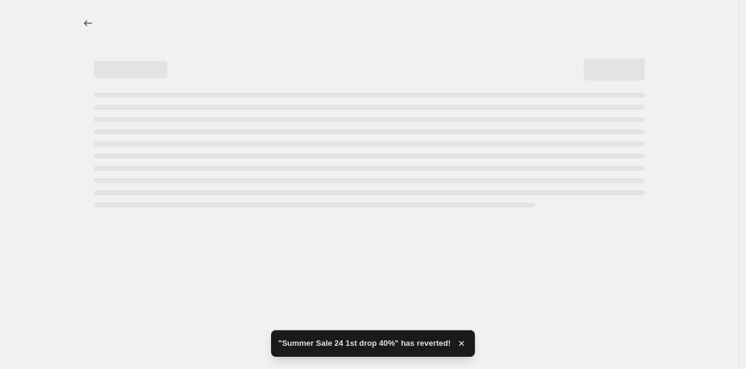
select select "percentage"
select select "tag"
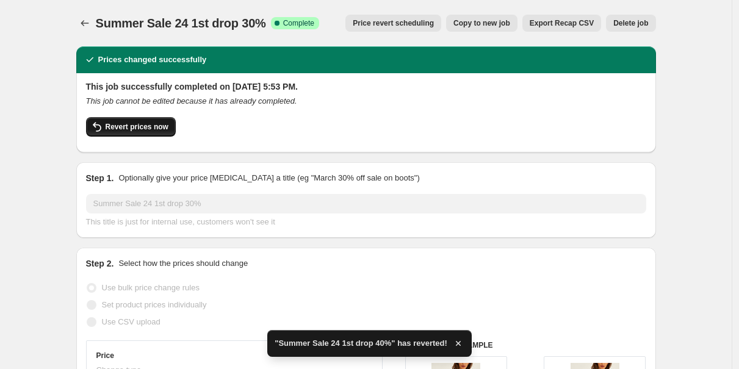
click at [114, 120] on button "Revert prices now" at bounding box center [131, 127] width 90 height 20
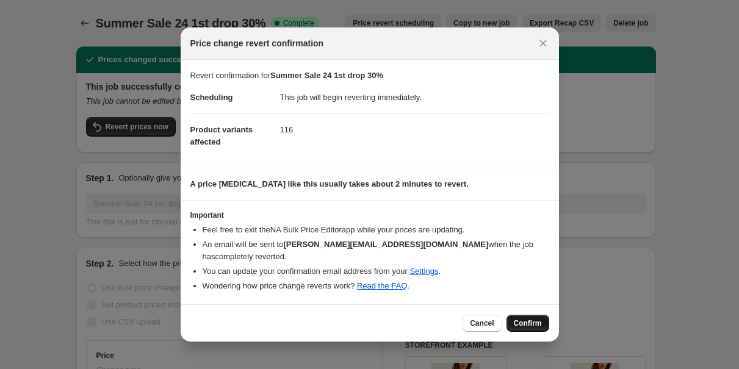
click at [527, 325] on span "Confirm" at bounding box center [528, 324] width 28 height 10
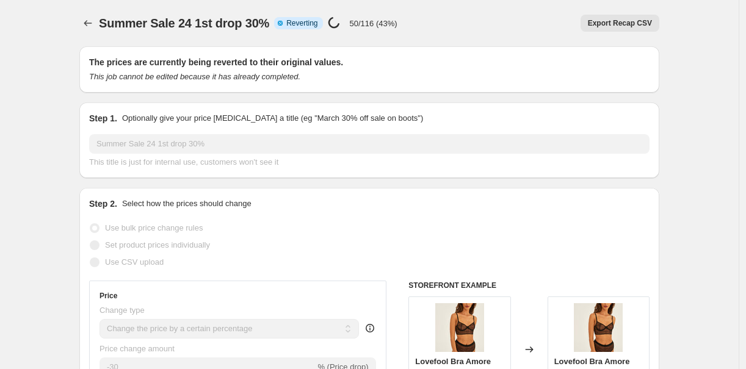
select select "percentage"
select select "tag"
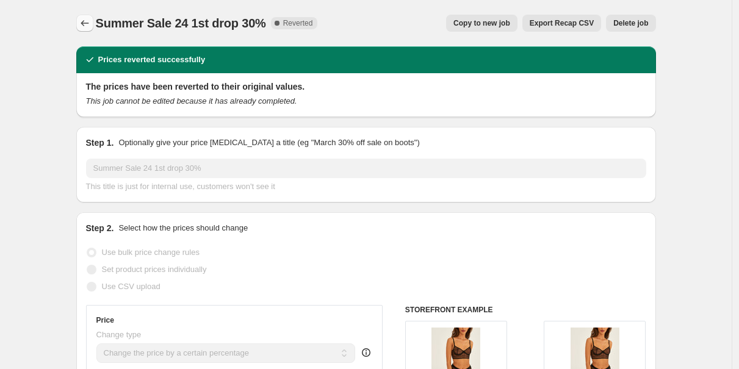
click at [92, 29] on button "Price change jobs" at bounding box center [84, 23] width 17 height 17
